Goal: Information Seeking & Learning: Learn about a topic

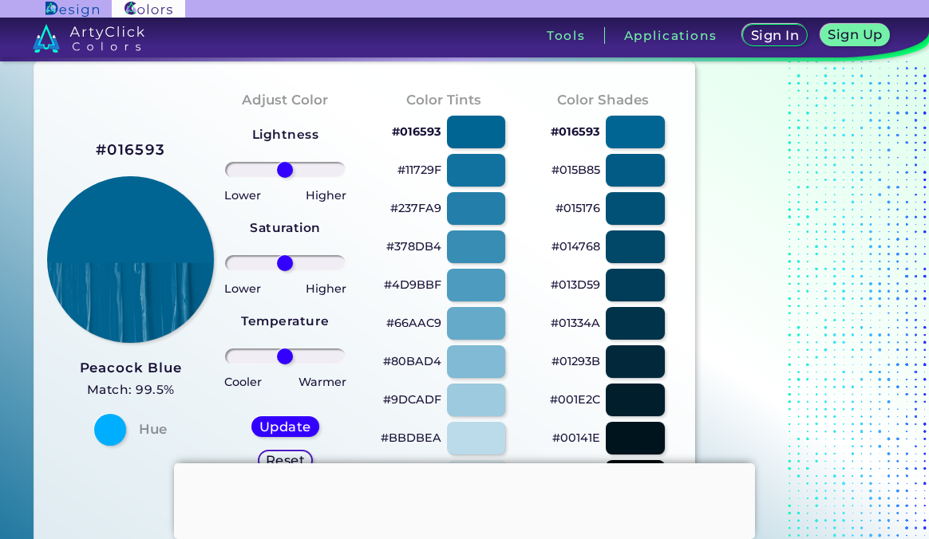
scroll to position [80, 0]
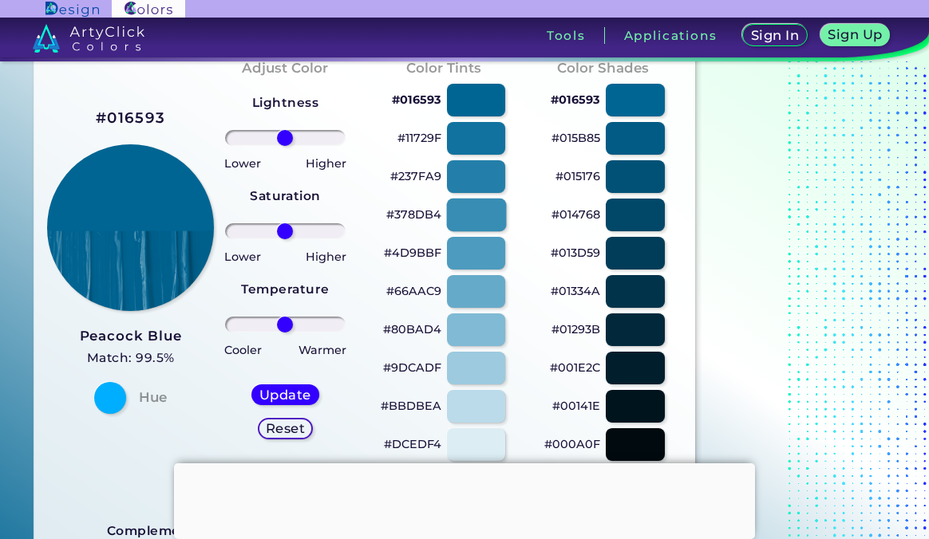
click at [491, 211] on div at bounding box center [476, 215] width 60 height 33
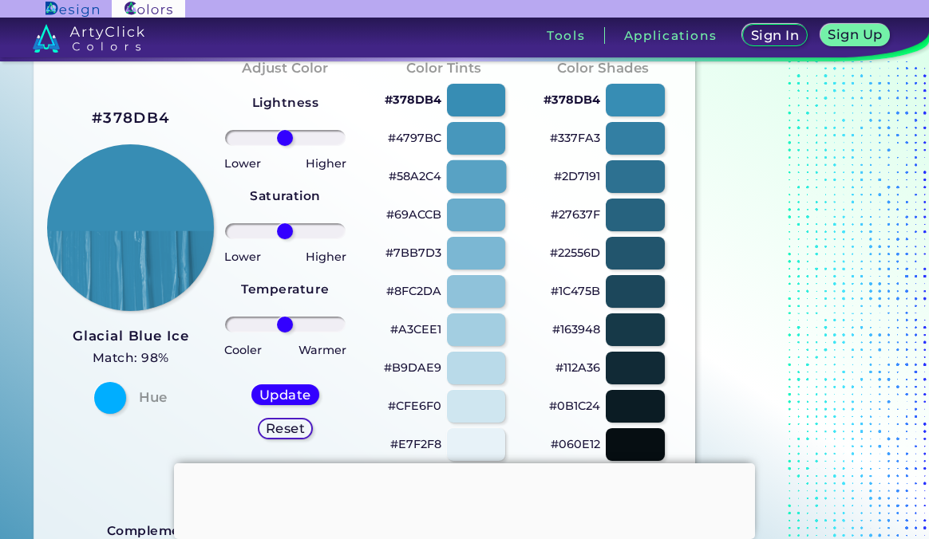
click at [484, 173] on div at bounding box center [476, 176] width 60 height 33
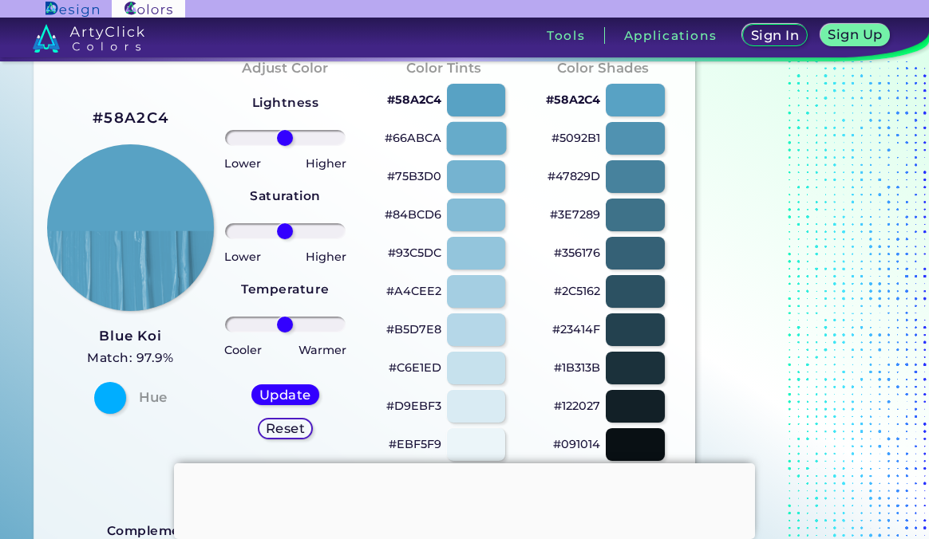
click at [481, 136] on div at bounding box center [476, 138] width 60 height 33
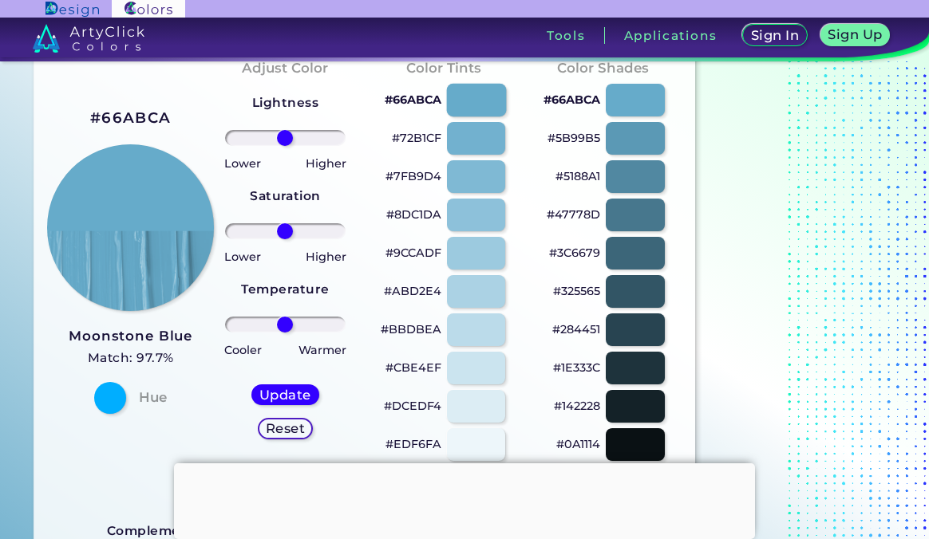
click at [480, 94] on div at bounding box center [476, 100] width 60 height 33
type input "#66abca"
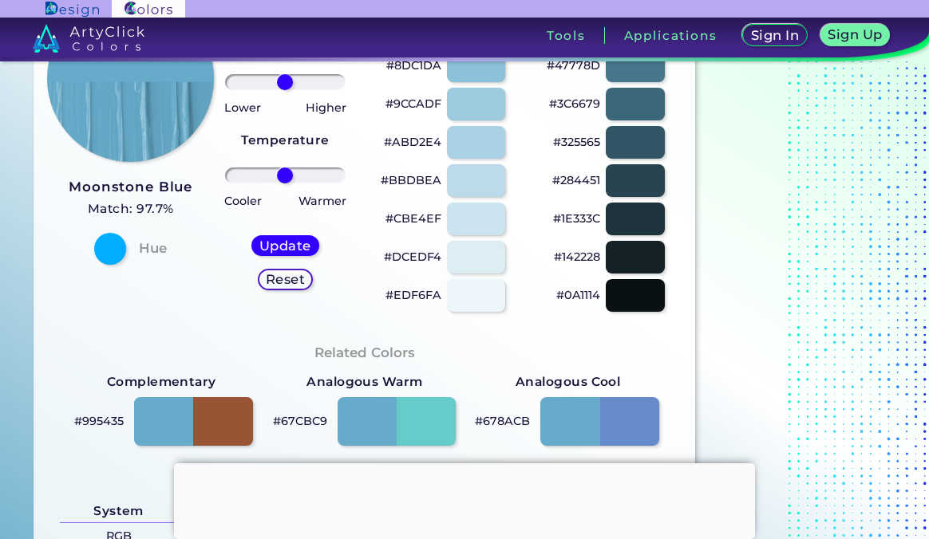
scroll to position [319, 0]
